Goal: Information Seeking & Learning: Check status

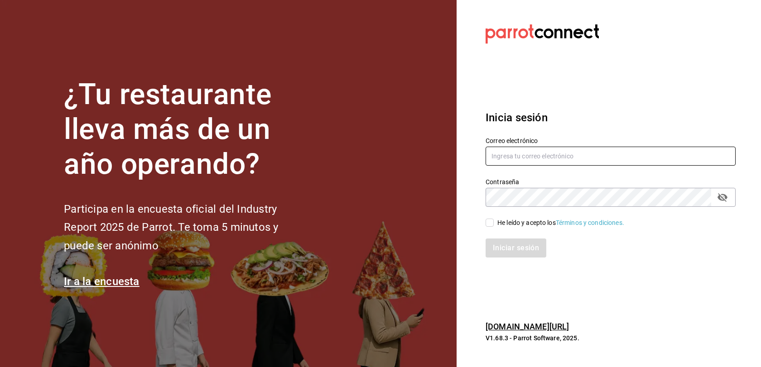
type input "[EMAIL_ADDRESS][DOMAIN_NAME]"
click at [494, 225] on span "He leído y acepto los Términos y condiciones." at bounding box center [559, 223] width 130 height 10
click at [494, 225] on input "He leído y acepto los Términos y condiciones." at bounding box center [490, 223] width 8 height 8
checkbox input "true"
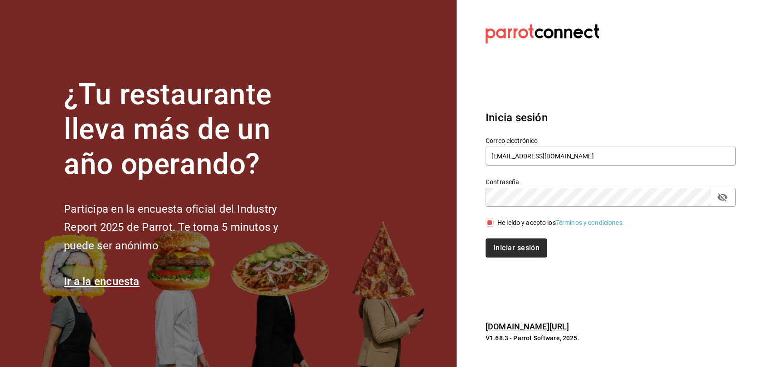
click at [511, 251] on button "Iniciar sesión" at bounding box center [517, 248] width 62 height 19
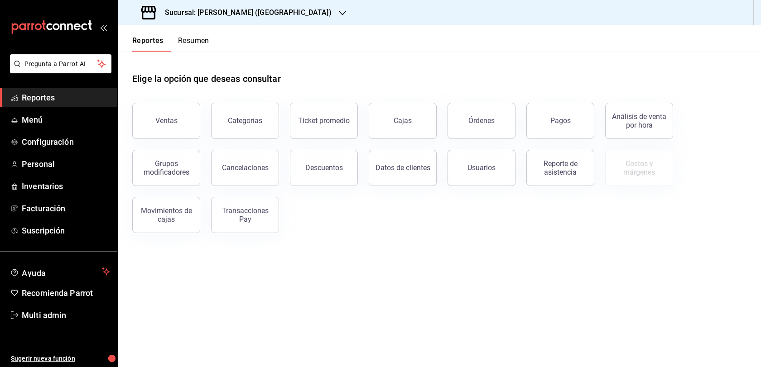
click at [262, 11] on h3 "Sucursal: Adamanta Gonzalitos (NL)" at bounding box center [245, 12] width 174 height 11
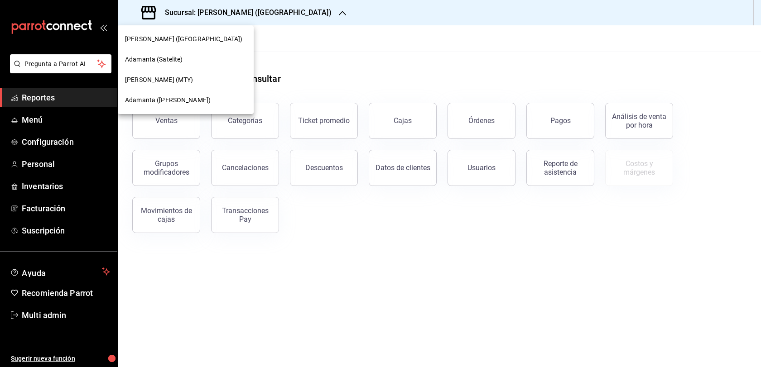
click at [196, 99] on div "Adamanta (Del Valle)" at bounding box center [185, 101] width 121 height 10
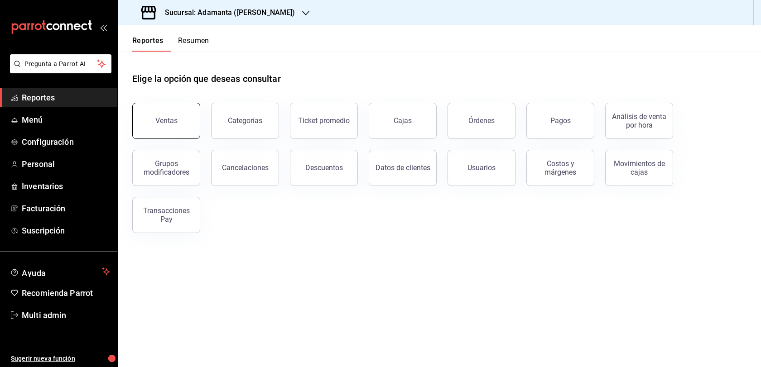
click at [189, 139] on button "Ventas" at bounding box center [166, 121] width 68 height 36
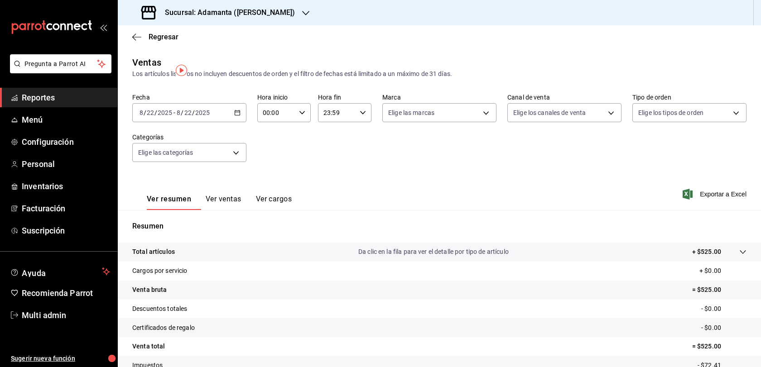
click at [233, 210] on button "Ver ventas" at bounding box center [224, 202] width 36 height 15
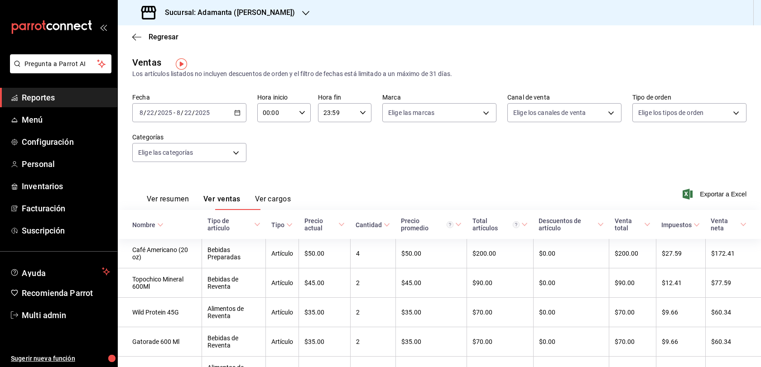
click at [167, 202] on div "Ver resumen Ver ventas Ver cargos" at bounding box center [211, 197] width 159 height 26
click at [235, 121] on div "2025-08-22 8 / 22 / 2025 - 2025-08-22 8 / 22 / 2025" at bounding box center [189, 112] width 114 height 19
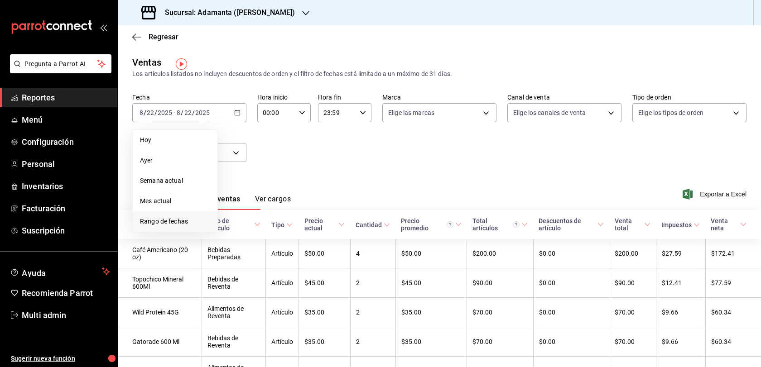
click at [203, 223] on span "Rango de fechas" at bounding box center [175, 222] width 70 height 10
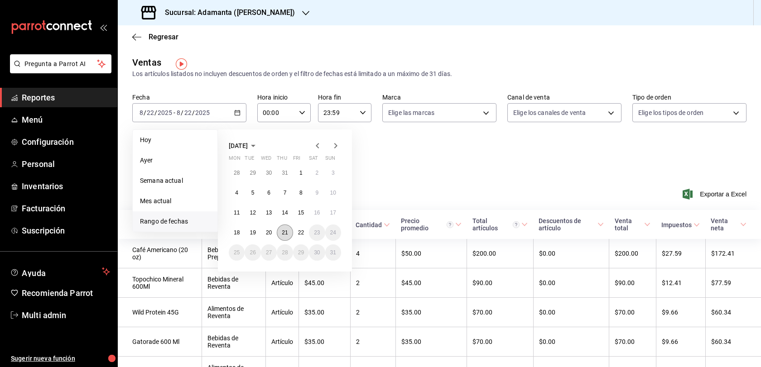
click at [288, 236] on abbr "21" at bounding box center [285, 233] width 6 height 6
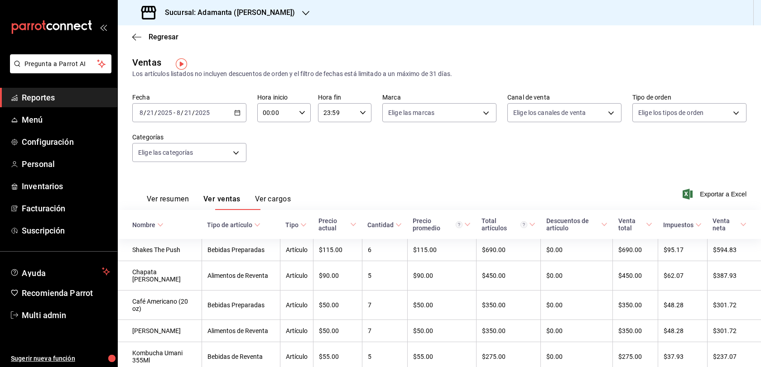
click at [174, 208] on button "Ver resumen" at bounding box center [168, 202] width 42 height 15
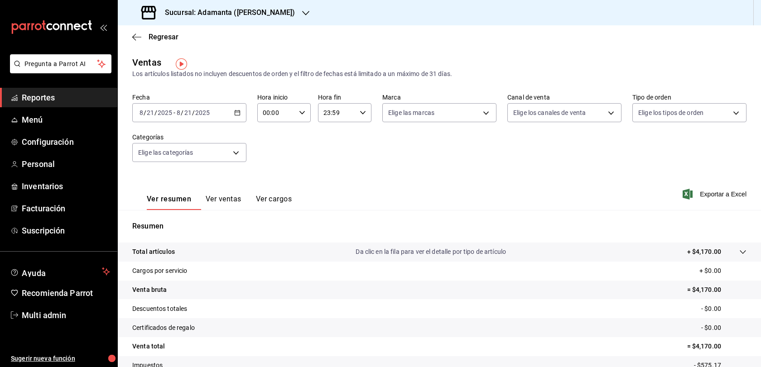
click at [240, 122] on div "2025-08-21 8 / 21 / 2025 - 2025-08-21 8 / 21 / 2025" at bounding box center [189, 112] width 114 height 19
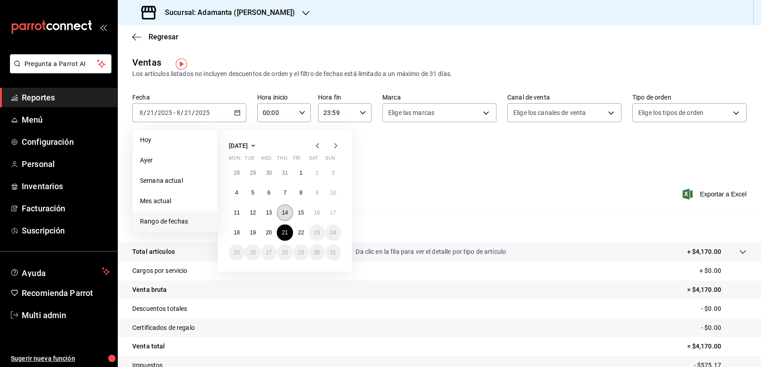
click at [288, 216] on abbr "14" at bounding box center [285, 213] width 6 height 6
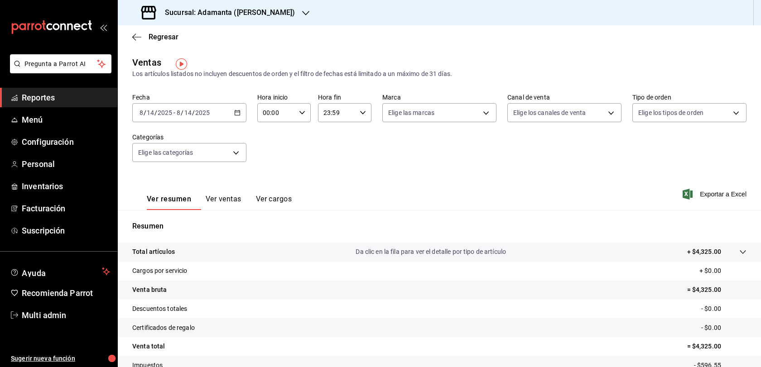
click at [244, 122] on div "2025-08-14 8 / 14 / 2025 - 2025-08-14 8 / 14 / 2025" at bounding box center [189, 112] width 114 height 19
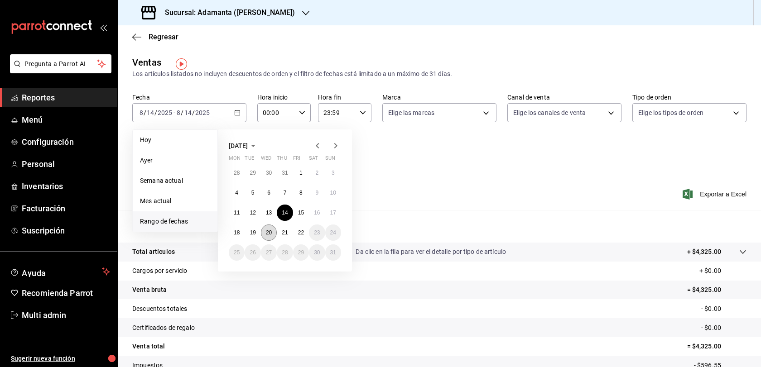
click at [272, 235] on button "20" at bounding box center [269, 233] width 16 height 16
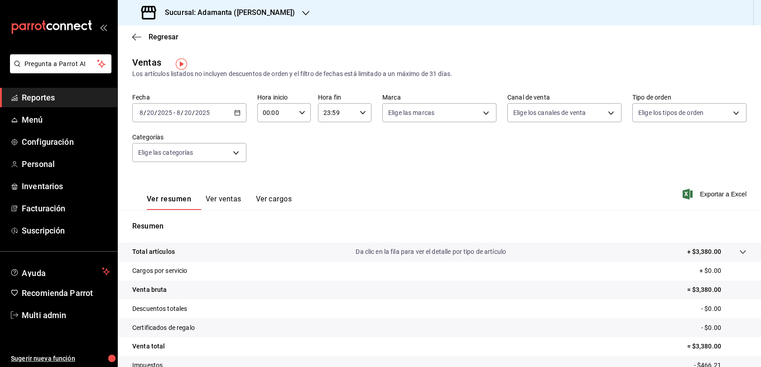
click at [239, 116] on icon "button" at bounding box center [237, 113] width 6 height 6
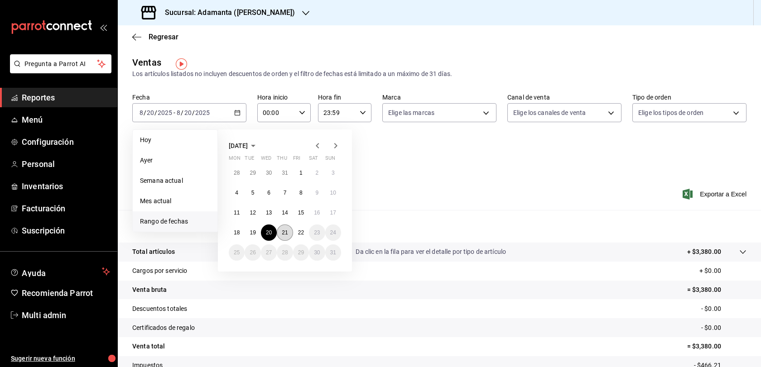
click at [292, 241] on button "21" at bounding box center [285, 233] width 16 height 16
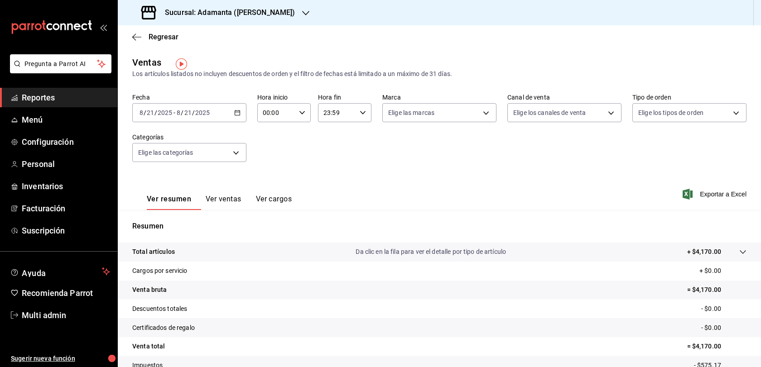
click at [241, 208] on button "Ver ventas" at bounding box center [224, 202] width 36 height 15
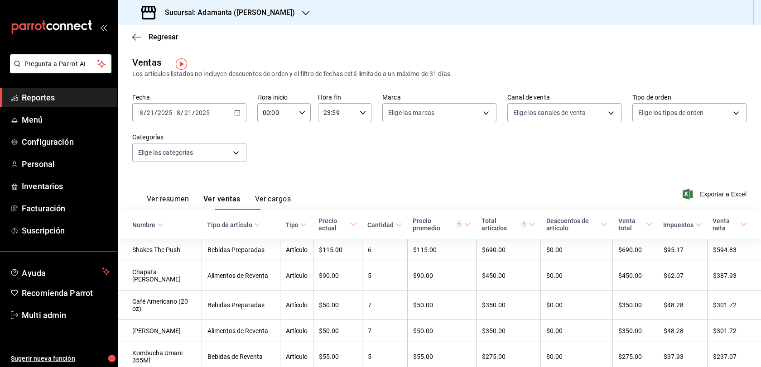
click at [241, 116] on icon "button" at bounding box center [237, 113] width 6 height 6
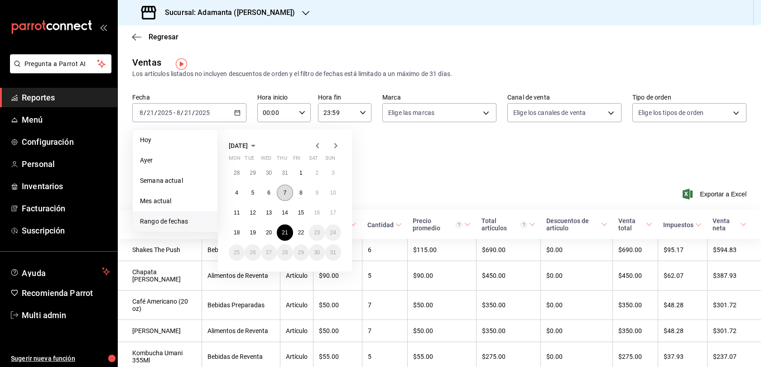
click at [290, 199] on button "7" at bounding box center [285, 193] width 16 height 16
click at [304, 236] on abbr "22" at bounding box center [301, 233] width 6 height 6
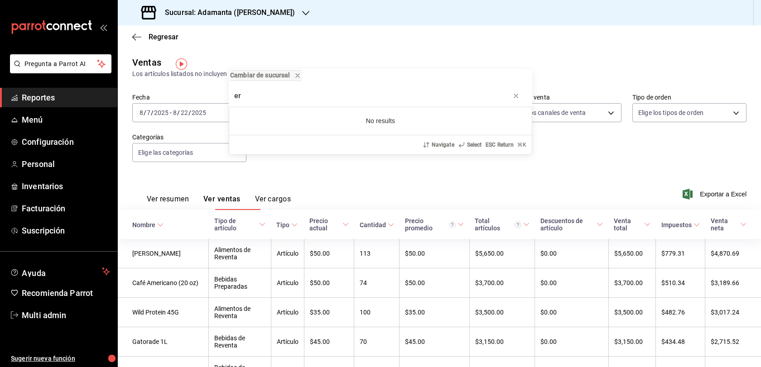
type input "e"
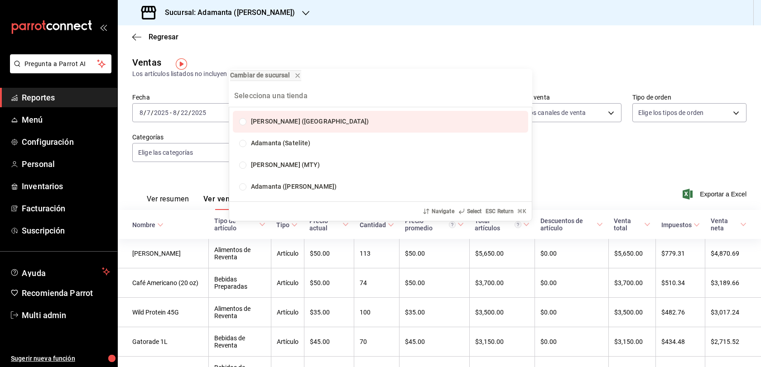
click at [631, 160] on div "Cambiar de sucursal Adamanta Gonzalitos (NL) Adamanta (Satelite) Rove (MTY) Ada…" at bounding box center [380, 183] width 761 height 367
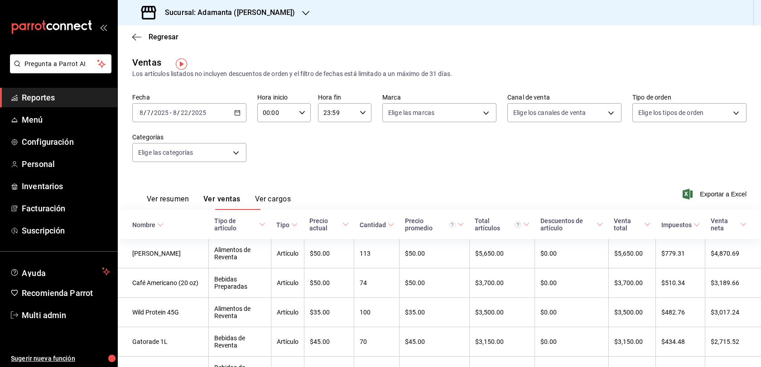
click at [386, 57] on div "Ventas Los artículos listados no incluyen descuentos de orden y el filtro de fe…" at bounding box center [439, 67] width 614 height 23
